Goal: Find specific page/section: Find specific page/section

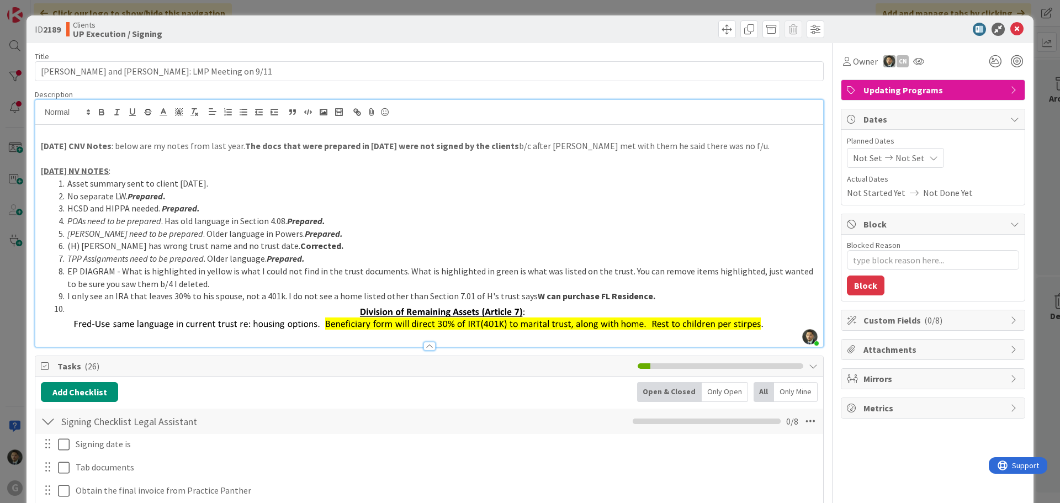
scroll to position [1546, 0]
click at [844, 9] on div "ID 2189 Clients UP Execution / Signing Move Move Title 42 / 128 [PERSON_NAME] a…" at bounding box center [530, 251] width 1060 height 503
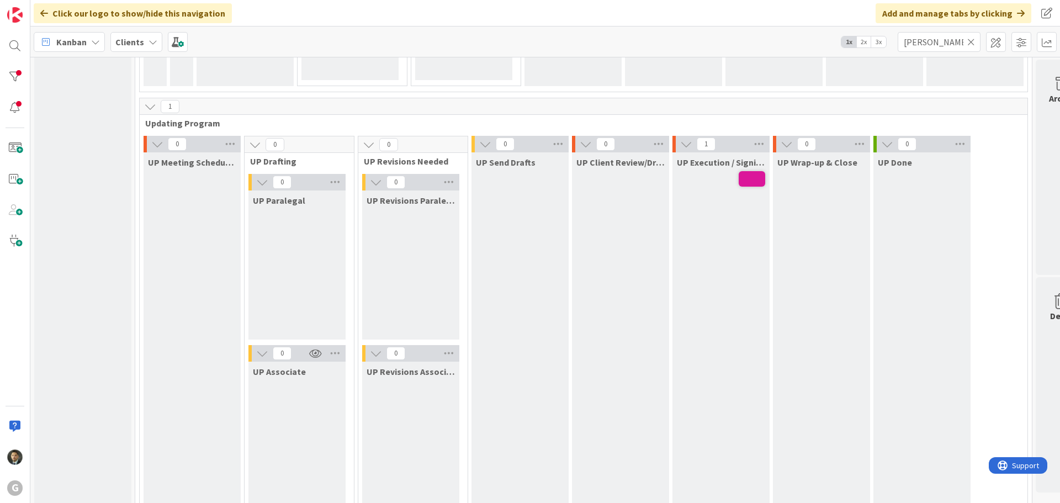
click at [975, 44] on icon at bounding box center [971, 42] width 8 height 10
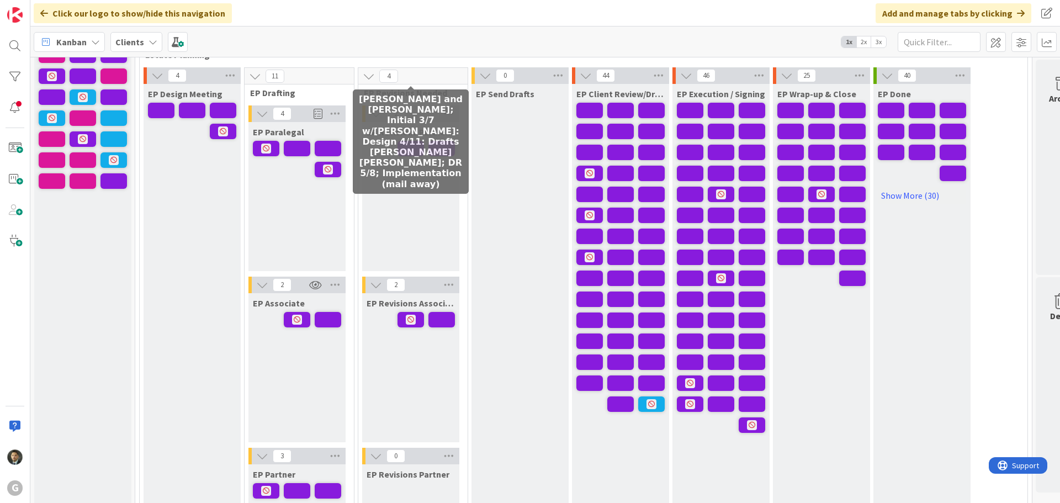
scroll to position [166, 0]
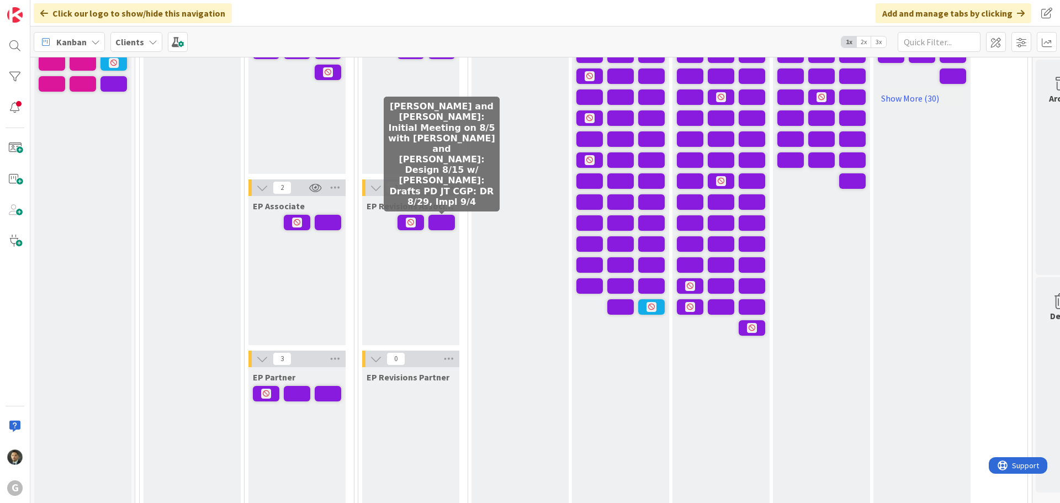
click at [444, 229] on span at bounding box center [441, 222] width 27 height 15
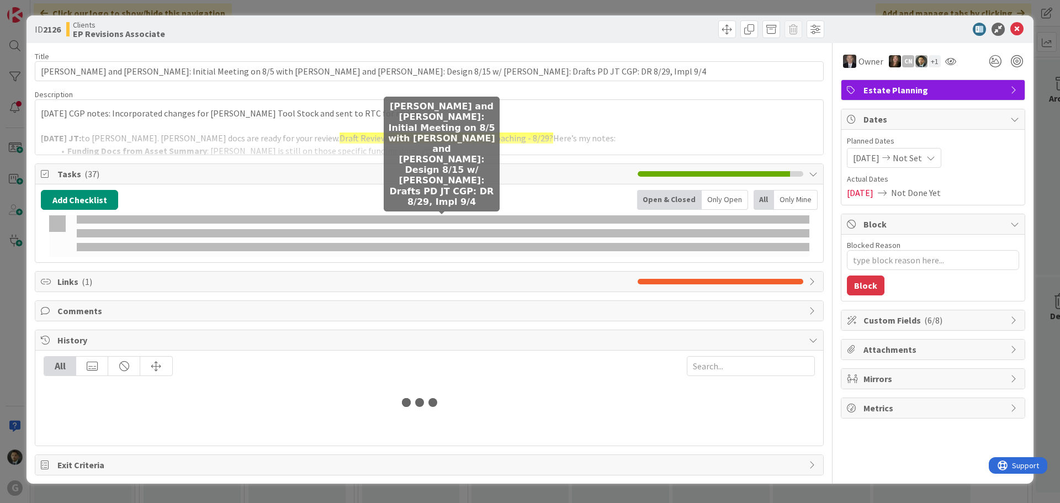
type textarea "x"
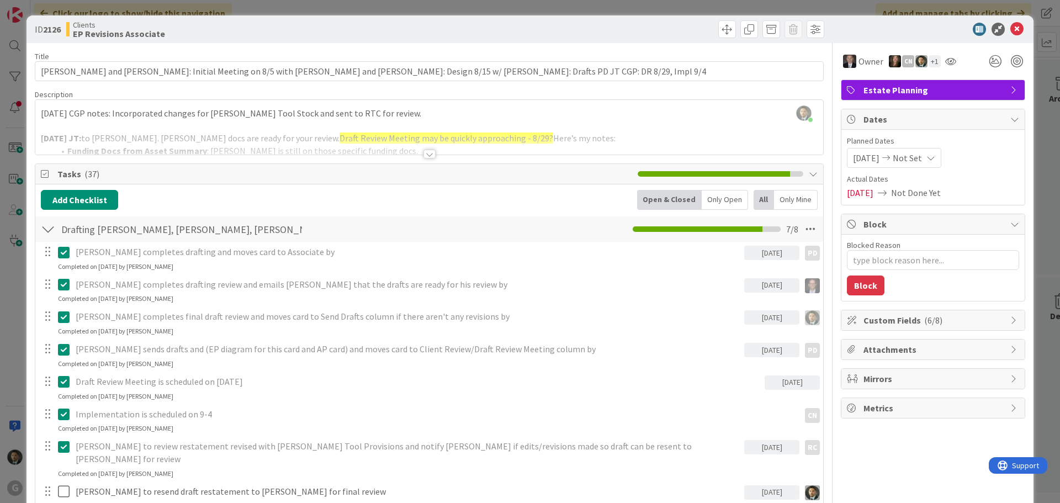
click at [697, 9] on div "ID 2126 Clients EP Revisions Associate Title 125 / 128 [PERSON_NAME] and [PERSO…" at bounding box center [530, 251] width 1060 height 503
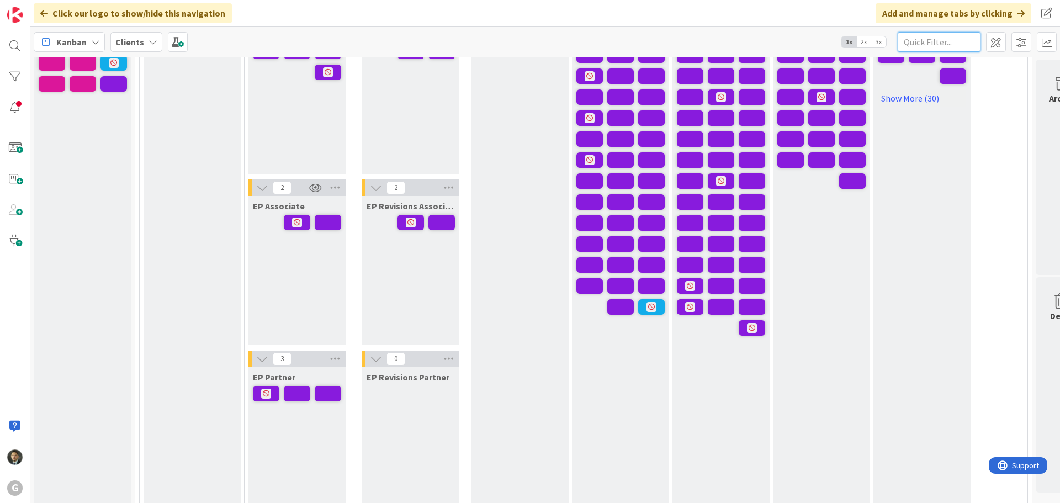
click at [928, 41] on input "text" at bounding box center [939, 42] width 83 height 20
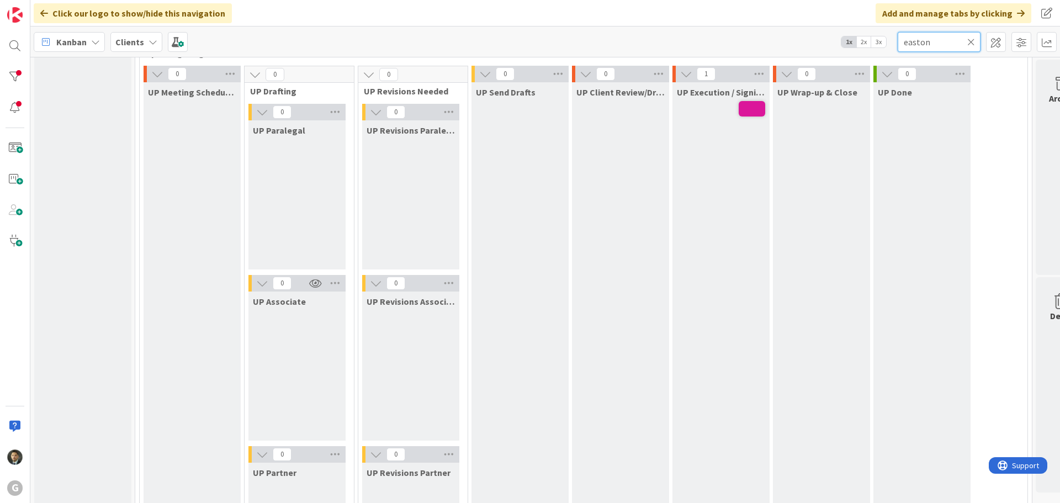
scroll to position [1597, 0]
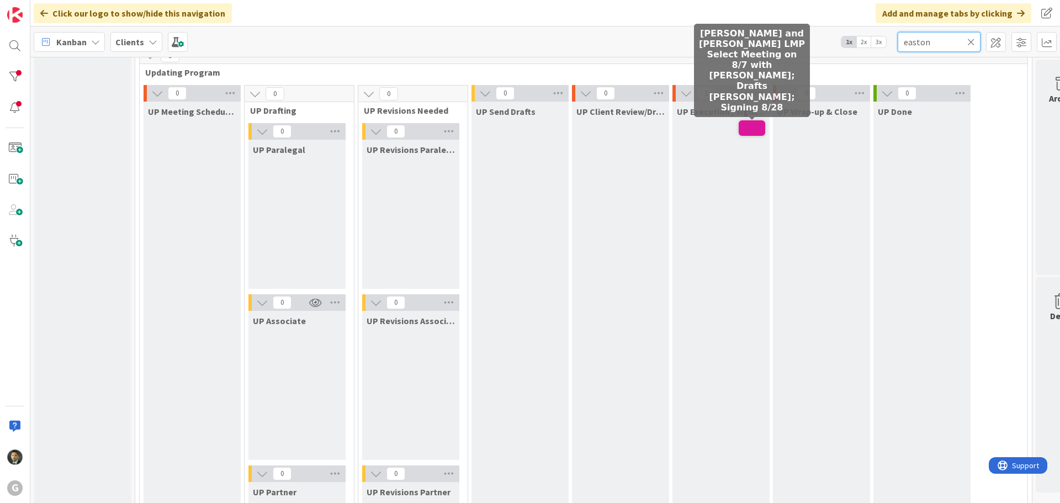
type input "easton"
click at [748, 126] on span at bounding box center [752, 127] width 27 height 15
type textarea "x"
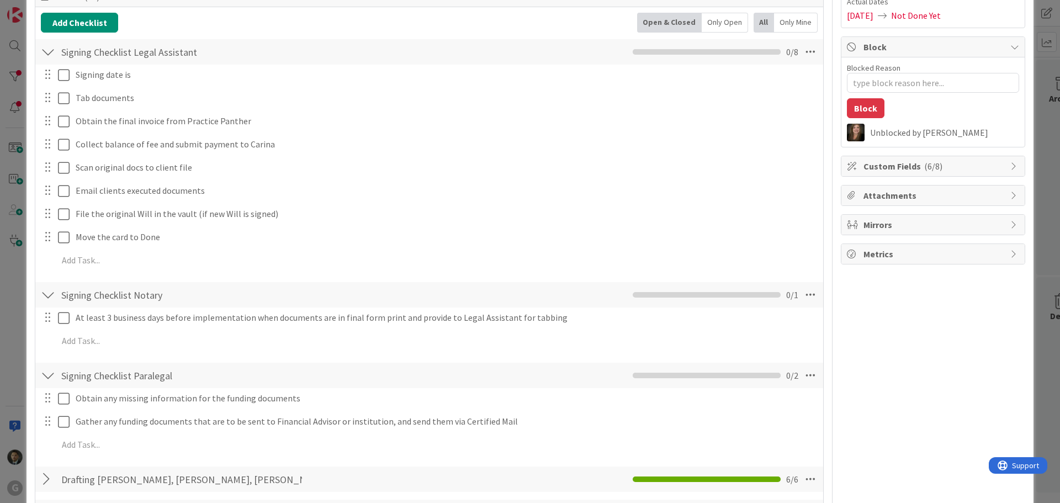
scroll to position [276, 0]
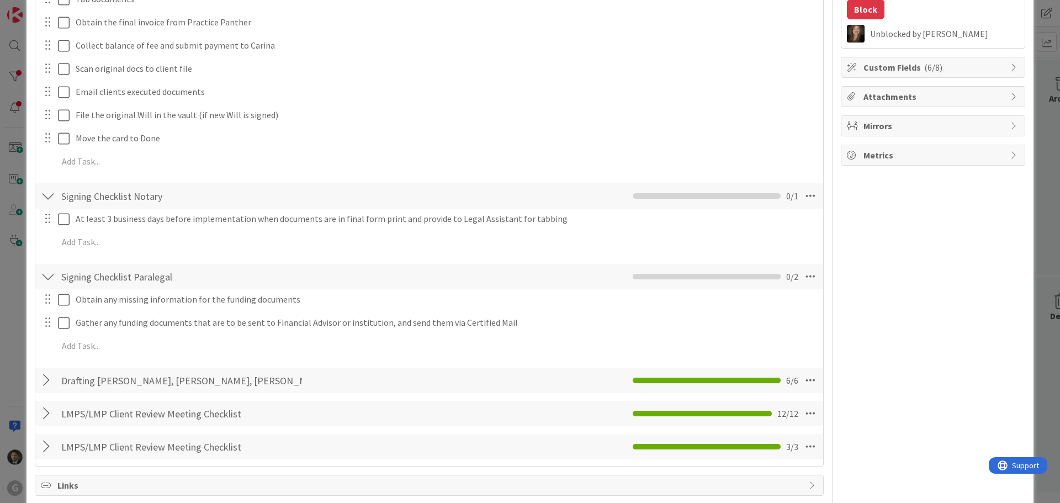
click at [368, 377] on div "Drafting [PERSON_NAME] Checklist Name 26 / 64 Drafting [PERSON_NAME], [PERSON_N…" at bounding box center [429, 380] width 788 height 25
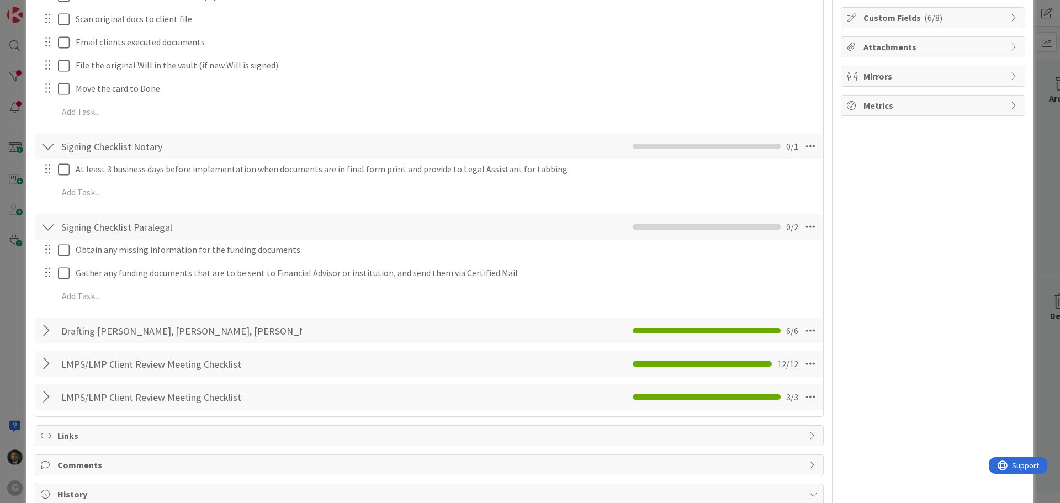
scroll to position [387, 0]
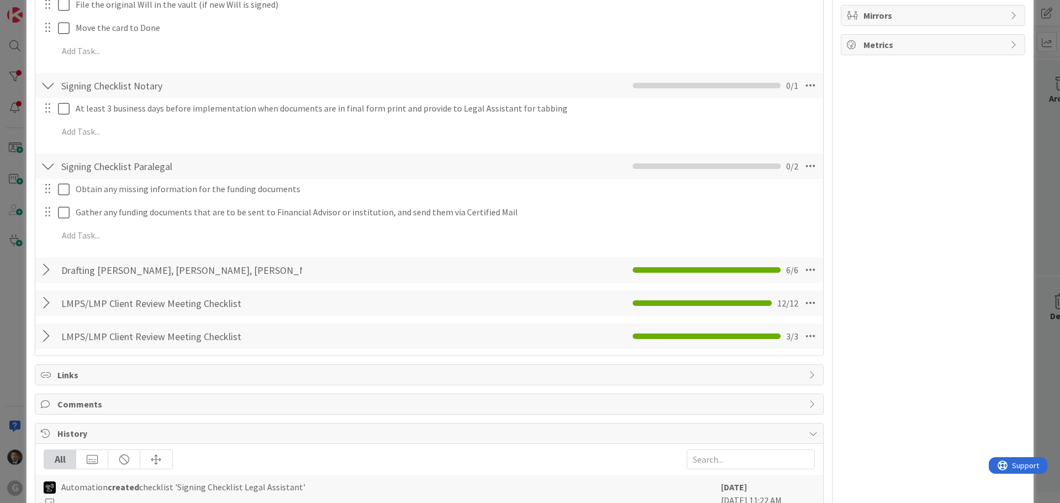
click at [50, 273] on div at bounding box center [48, 270] width 14 height 20
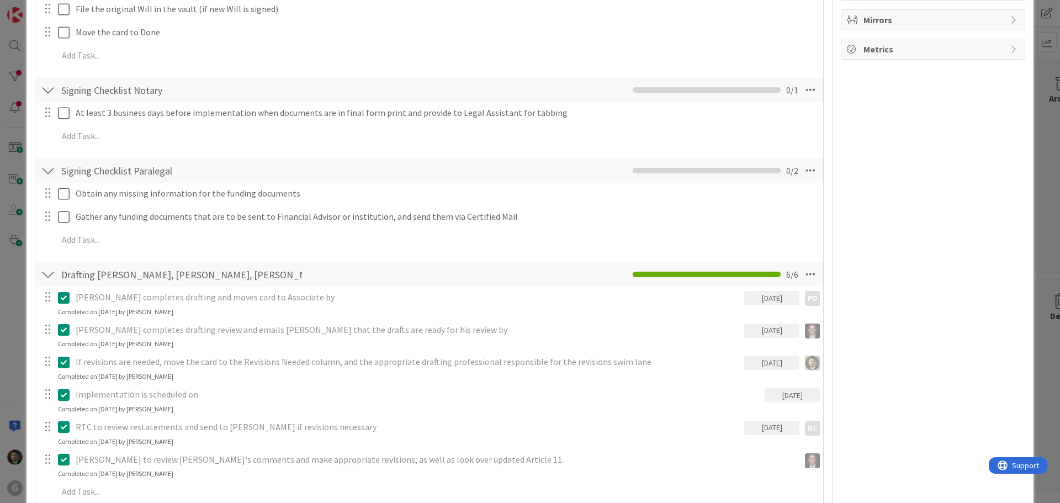
scroll to position [0, 0]
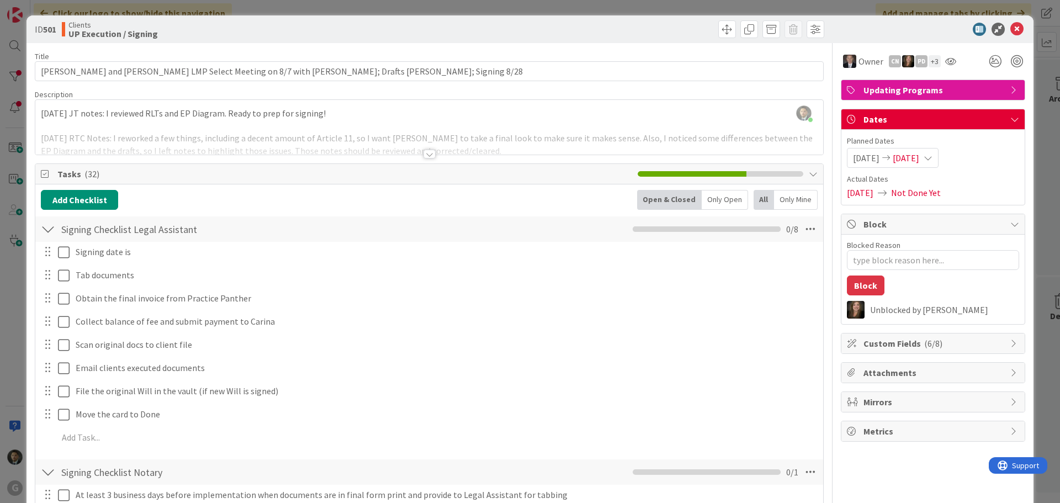
click at [435, 9] on div "ID 501 Clients UP Execution / Signing Title 100 / 128 [PERSON_NAME] and [PERSON…" at bounding box center [530, 251] width 1060 height 503
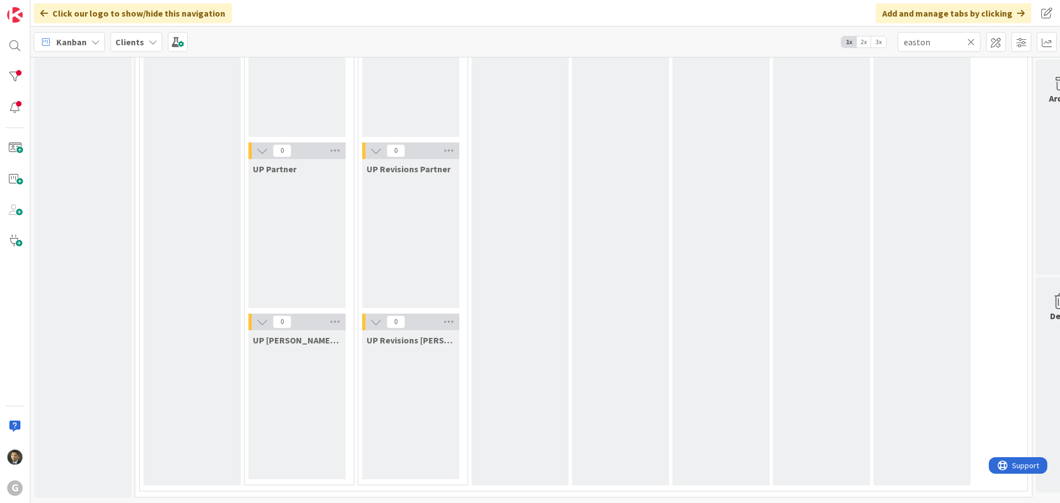
click at [972, 43] on icon at bounding box center [971, 42] width 8 height 10
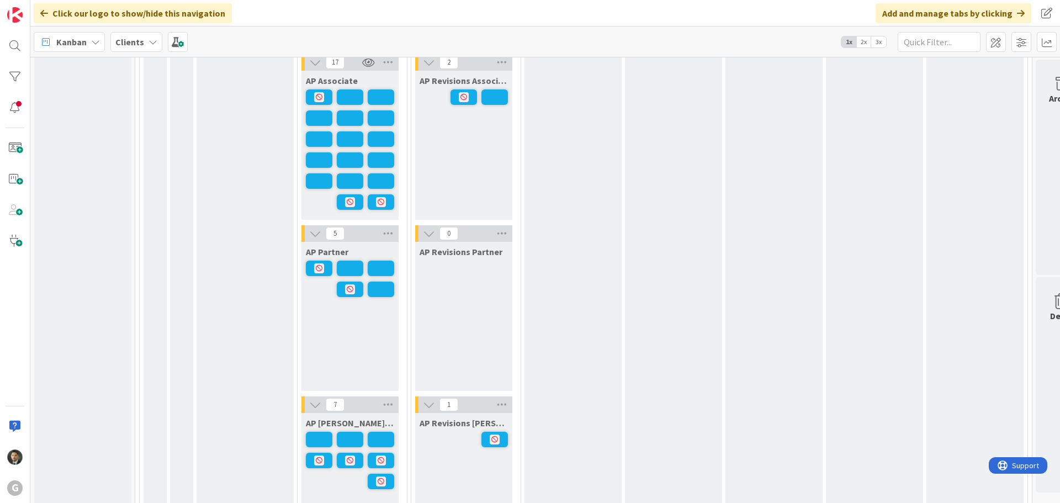
scroll to position [1045, 0]
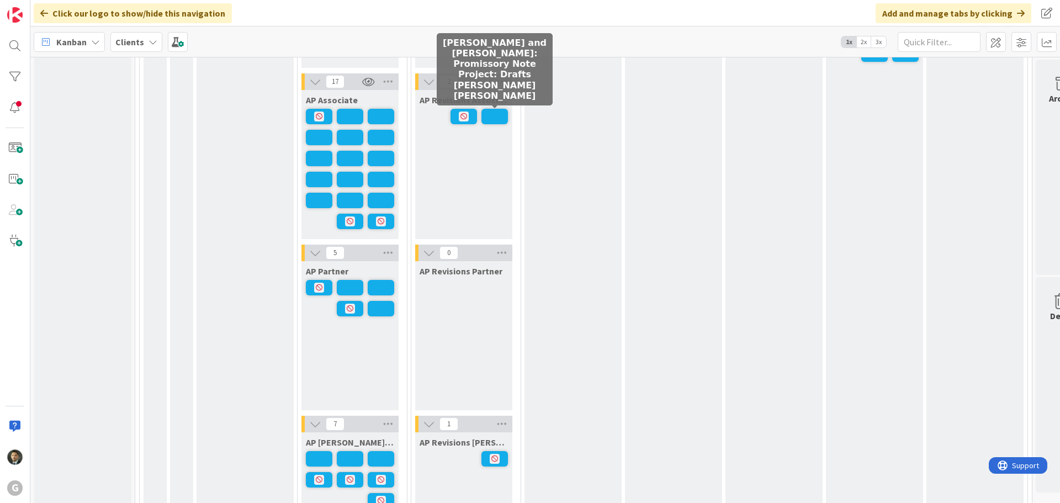
click at [498, 118] on span at bounding box center [494, 116] width 27 height 15
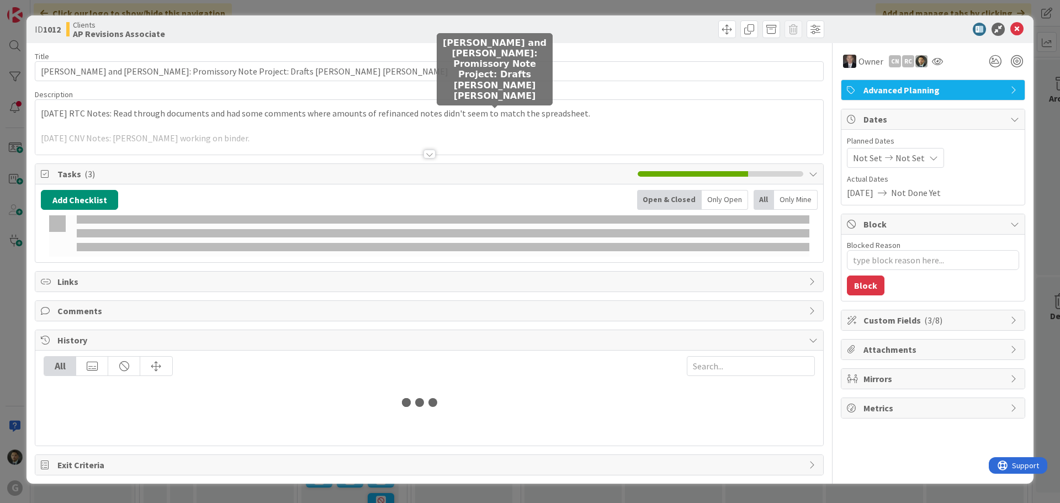
type textarea "x"
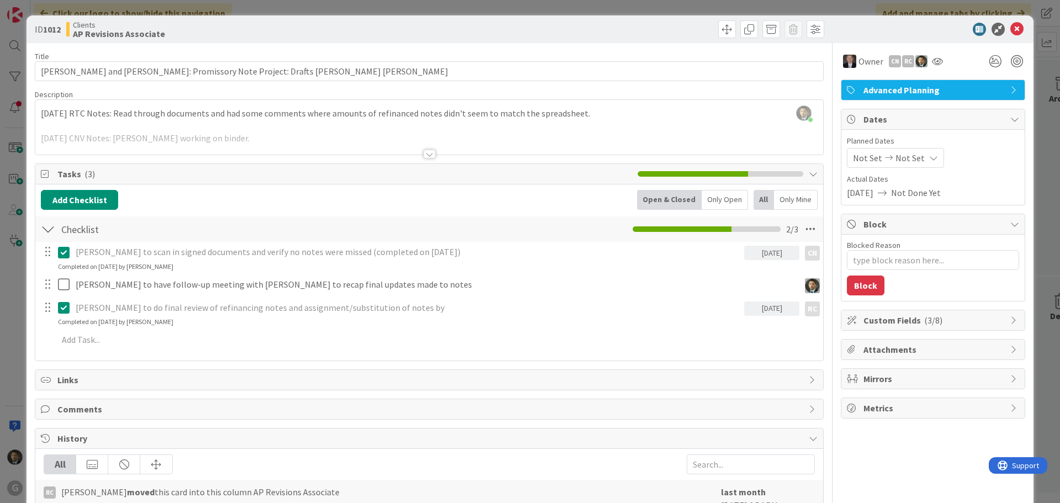
click at [543, 6] on div "ID 1012 Clients AP Revisions Associate Title 72 / 128 [PERSON_NAME] and [PERSON…" at bounding box center [530, 251] width 1060 height 503
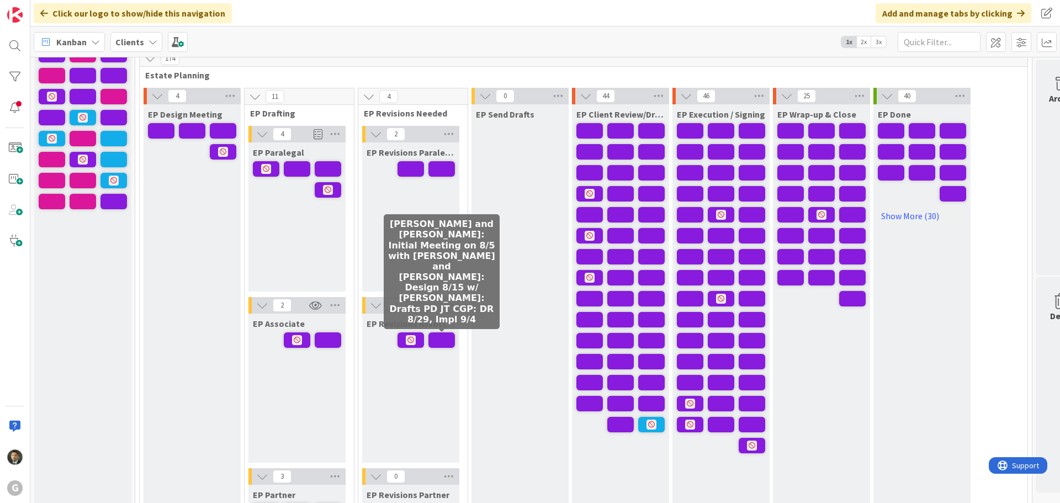
scroll to position [110, 0]
